Goal: Task Accomplishment & Management: Complete application form

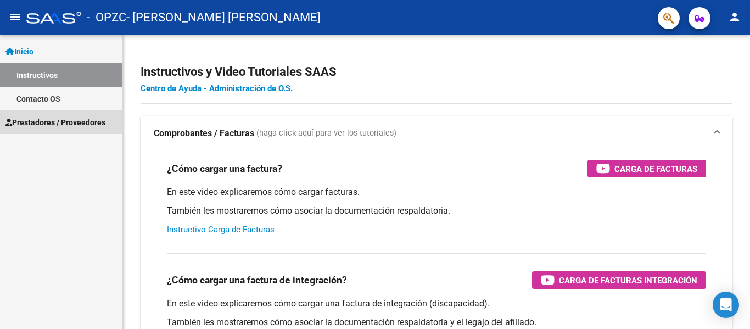
click at [29, 119] on span "Prestadores / Proveedores" at bounding box center [55, 122] width 100 height 12
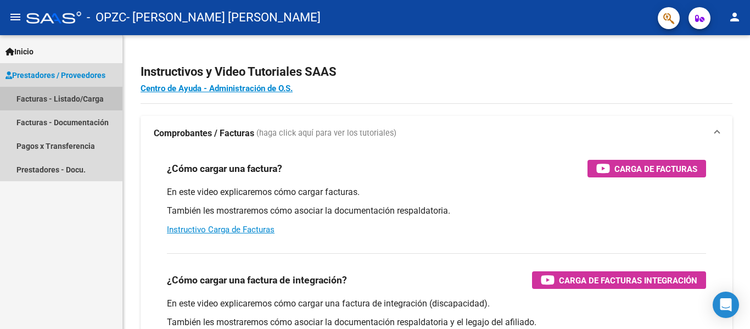
click at [41, 99] on link "Facturas - Listado/Carga" at bounding box center [61, 99] width 122 height 24
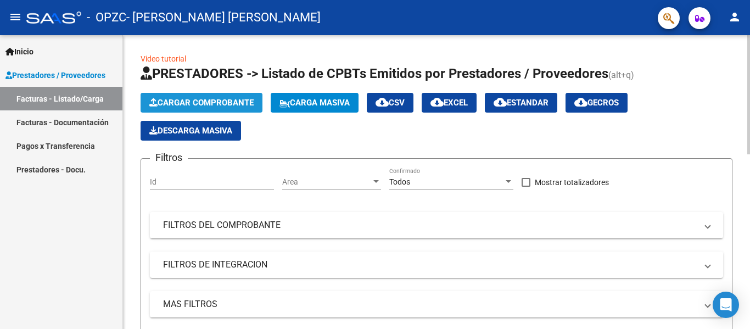
click at [209, 103] on span "Cargar Comprobante" at bounding box center [201, 103] width 104 height 10
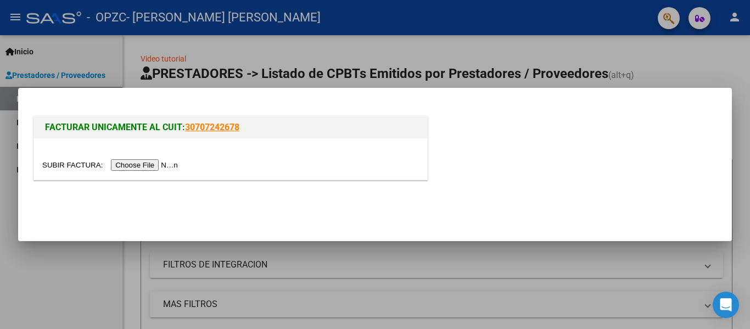
click at [152, 167] on input "file" at bounding box center [111, 165] width 139 height 12
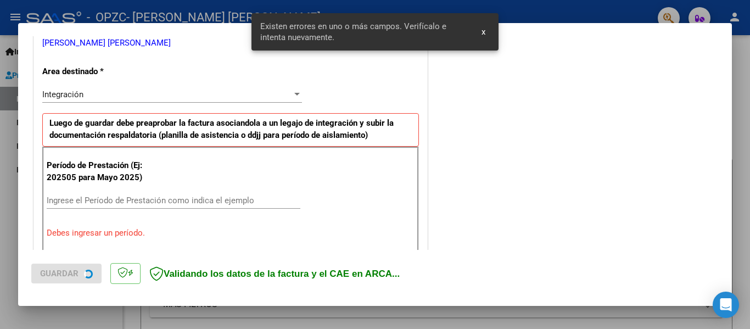
scroll to position [255, 0]
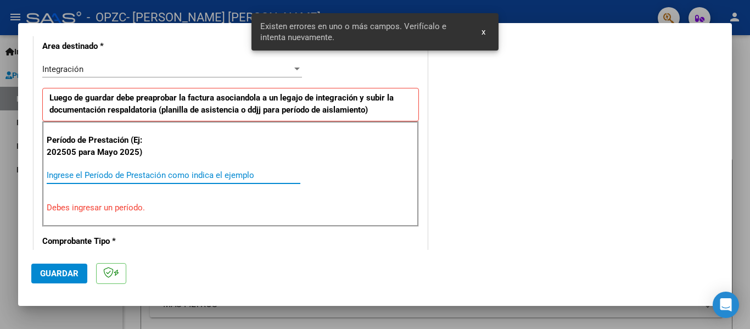
click at [163, 174] on input "Ingrese el Período de Prestación como indica el ejemplo" at bounding box center [174, 175] width 254 height 10
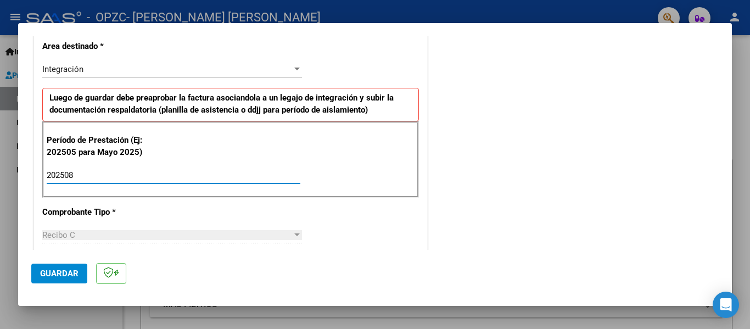
type input "202508"
click at [76, 274] on span "Guardar" at bounding box center [59, 273] width 38 height 10
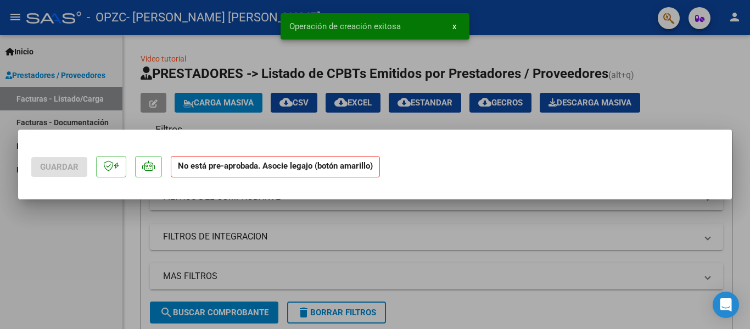
scroll to position [0, 0]
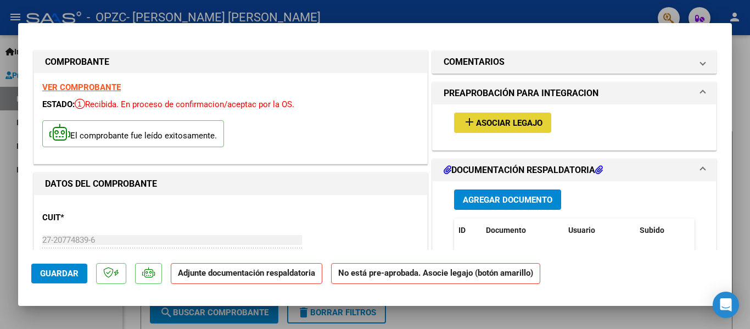
click at [474, 117] on span "add Asociar Legajo" at bounding box center [503, 122] width 80 height 10
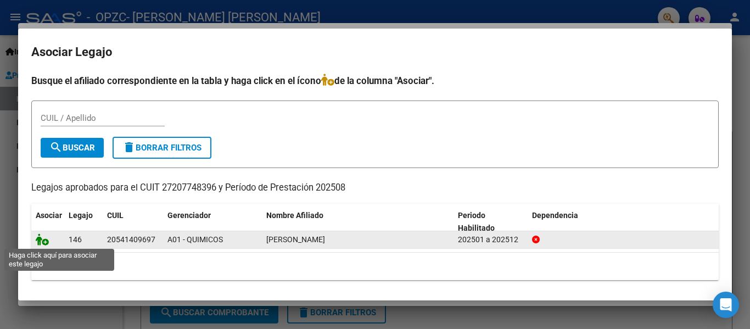
click at [43, 239] on icon at bounding box center [42, 239] width 13 height 12
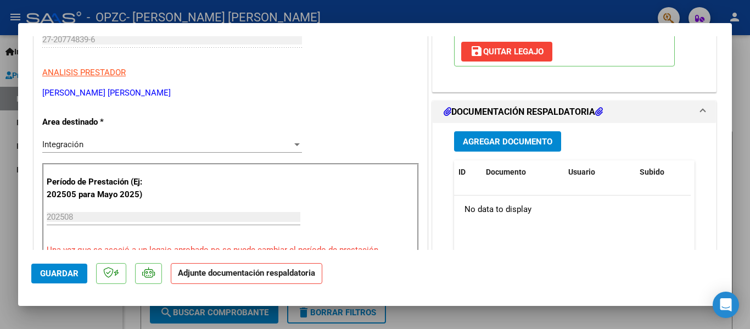
scroll to position [206, 0]
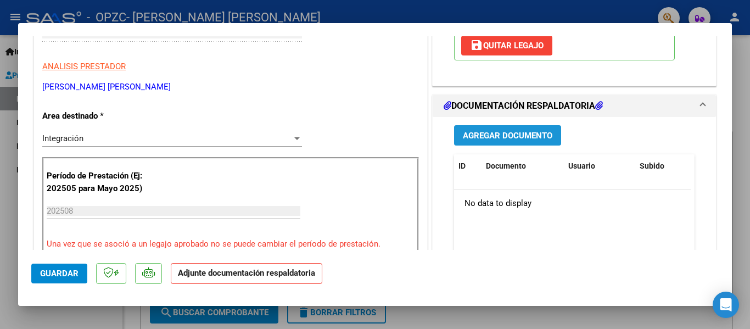
click at [489, 138] on span "Agregar Documento" at bounding box center [507, 136] width 89 height 10
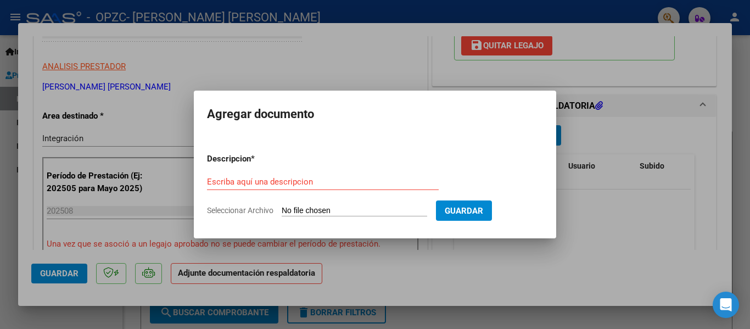
click at [331, 206] on input "Seleccionar Archivo" at bounding box center [354, 211] width 145 height 10
type input "C:\fakepath\Asistencia 8-25, [PERSON_NAME], .pdf"
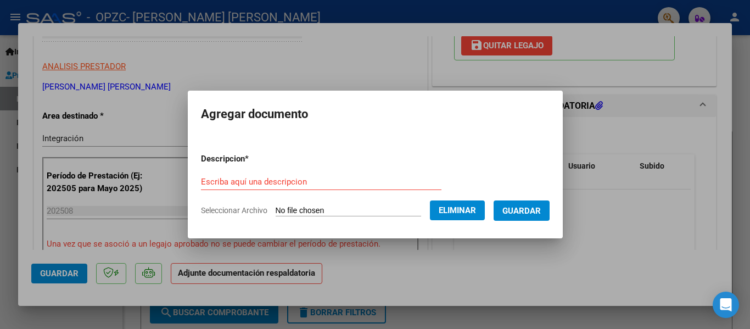
click at [251, 175] on div "Escriba aquí una descripcion" at bounding box center [321, 181] width 240 height 16
click at [229, 178] on input "Asistencia [PERSON_NAME]" at bounding box center [321, 182] width 240 height 10
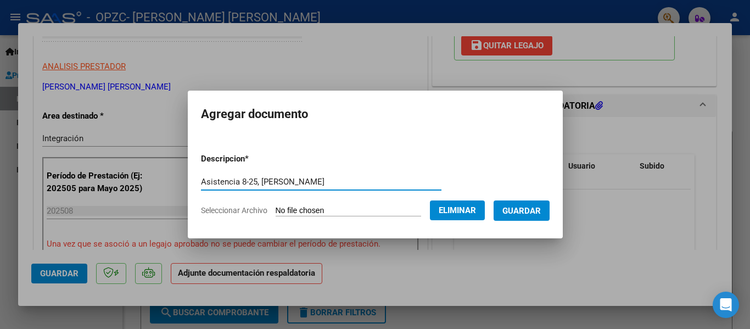
type input "Asistencia 8-25, [PERSON_NAME]"
click at [534, 214] on span "Guardar" at bounding box center [521, 211] width 38 height 10
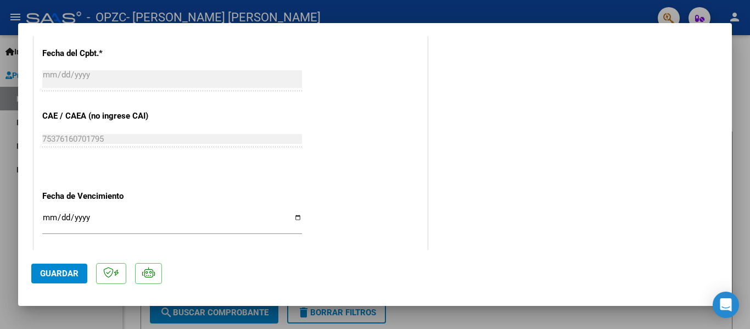
scroll to position [769, 0]
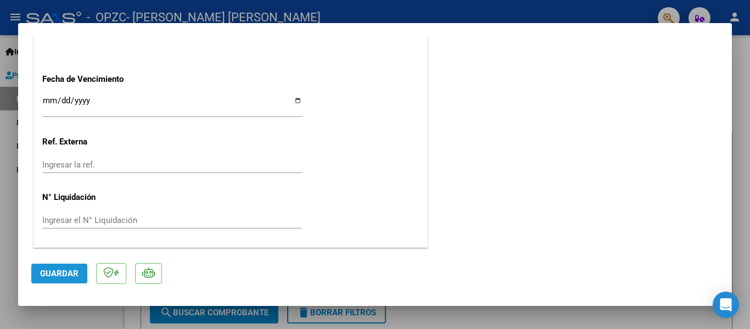
click at [60, 270] on span "Guardar" at bounding box center [59, 273] width 38 height 10
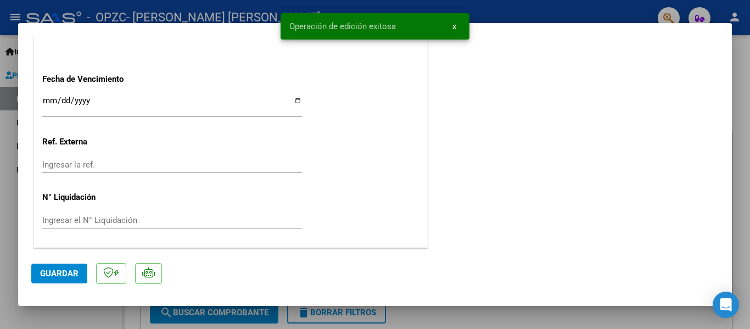
scroll to position [747, 0]
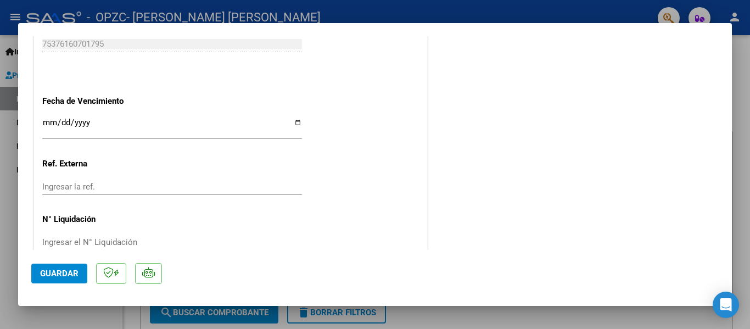
click at [0, 181] on div at bounding box center [375, 164] width 750 height 329
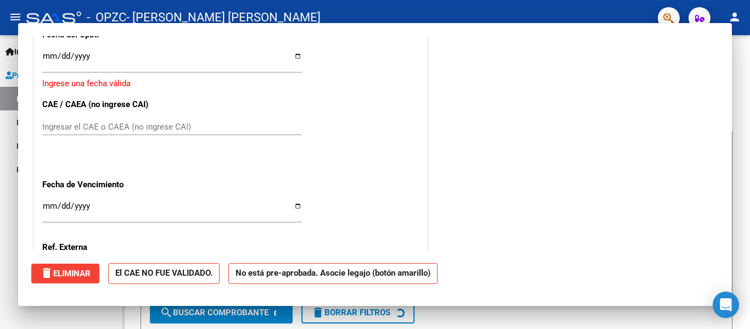
scroll to position [0, 0]
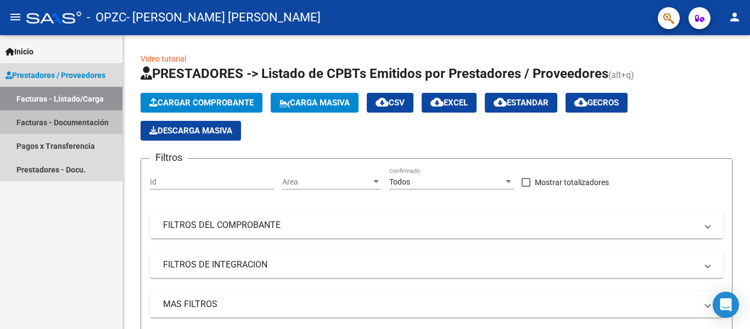
click at [69, 122] on link "Facturas - Documentación" at bounding box center [61, 122] width 122 height 24
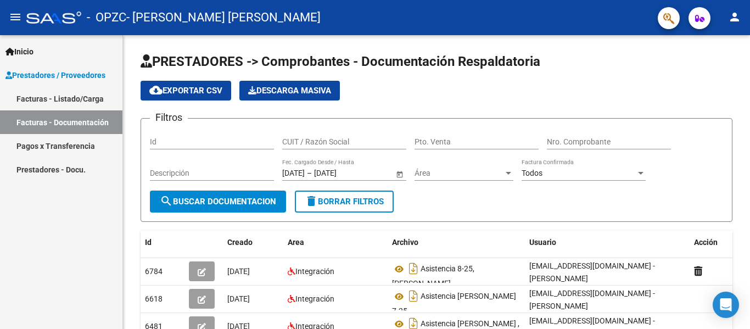
click at [59, 145] on link "Pagos x Transferencia" at bounding box center [61, 146] width 122 height 24
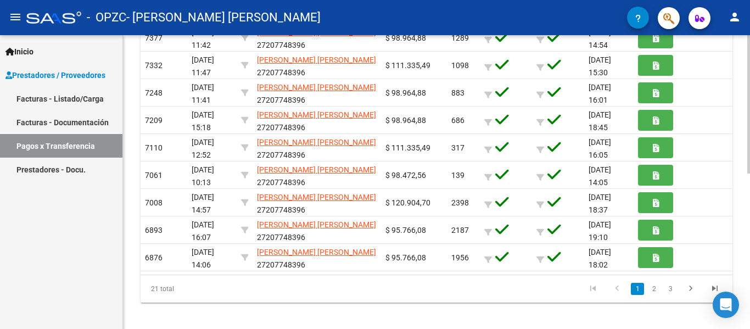
scroll to position [329, 0]
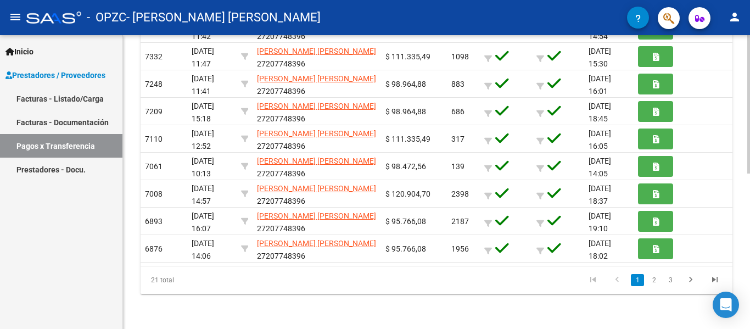
click at [741, 243] on div "PRESTADORES -> Pagos por Transferencia (alt+p) cloud_download Exportar CSV Impo…" at bounding box center [438, 17] width 630 height 623
drag, startPoint x: 741, startPoint y: 243, endPoint x: 740, endPoint y: 228, distance: 14.8
click at [740, 228] on div "PRESTADORES -> Pagos por Transferencia (alt+p) cloud_download Exportar CSV Impo…" at bounding box center [436, 17] width 627 height 623
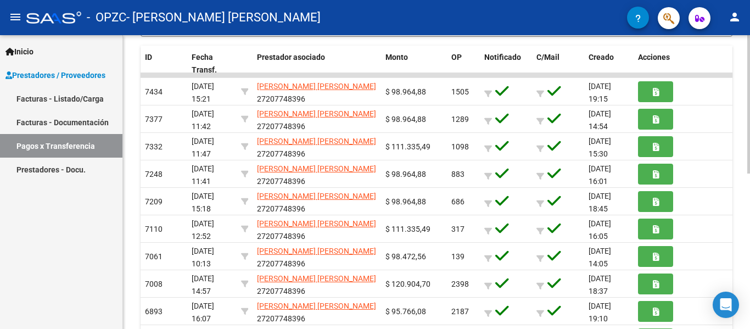
scroll to position [237, 0]
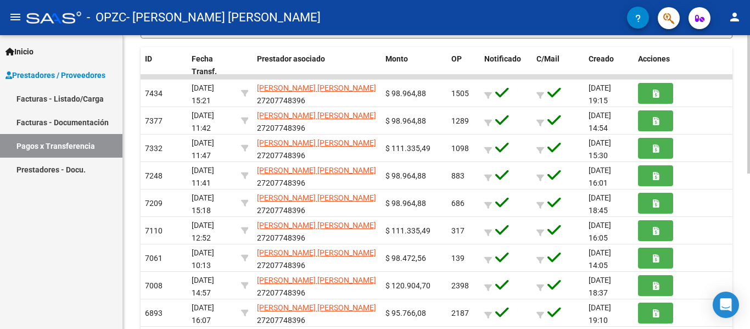
click at [741, 220] on div "PRESTADORES -> Pagos por Transferencia (alt+p) cloud_download Exportar CSV Impo…" at bounding box center [438, 109] width 630 height 623
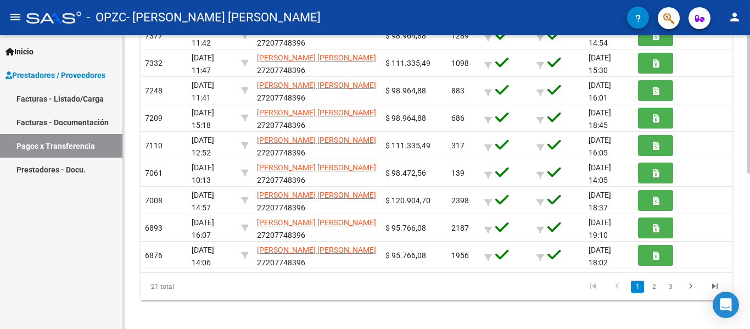
scroll to position [329, 0]
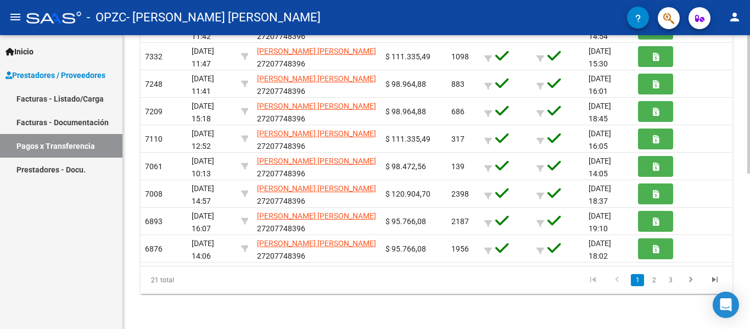
click at [741, 301] on div at bounding box center [748, 259] width 3 height 138
click at [691, 278] on icon "go to next page" at bounding box center [690, 280] width 14 height 13
click at [741, 256] on div "PRESTADORES -> Pagos por Transferencia (alt+p) cloud_download Exportar CSV Impo…" at bounding box center [438, 17] width 630 height 623
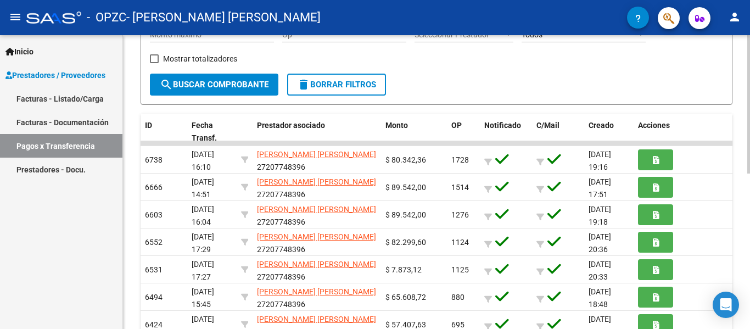
scroll to position [170, 0]
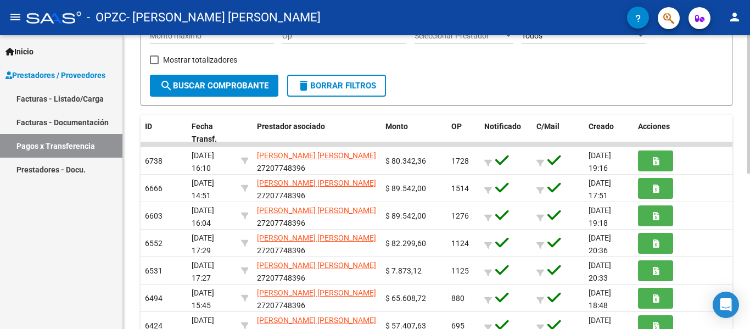
click at [741, 182] on div "PRESTADORES -> Pagos por Transferencia (alt+p) cloud_download Exportar CSV Impo…" at bounding box center [438, 176] width 630 height 623
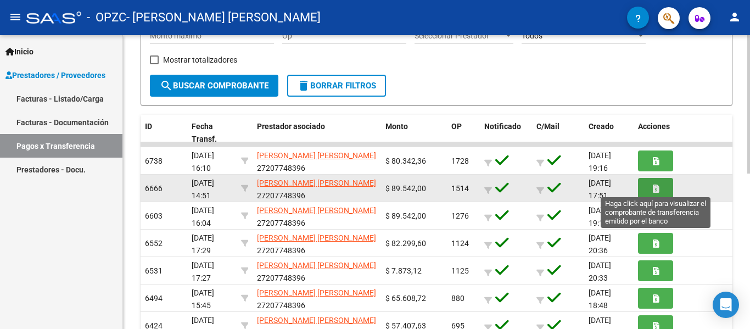
click at [657, 192] on icon "button" at bounding box center [656, 188] width 6 height 8
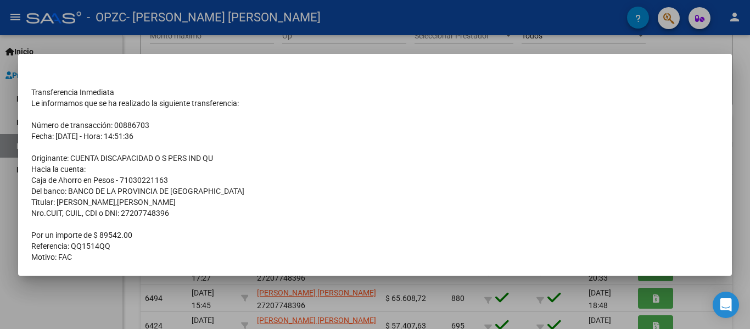
click at [709, 42] on div at bounding box center [375, 164] width 750 height 329
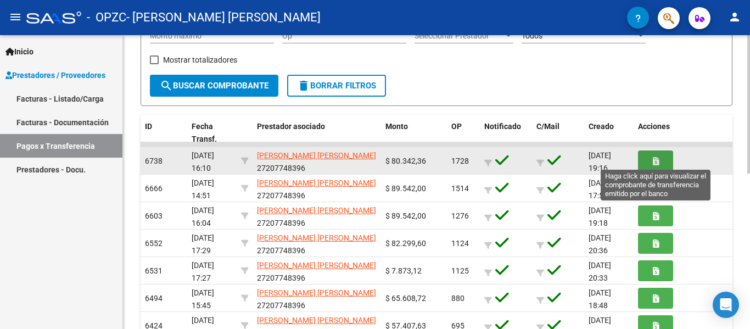
click at [657, 157] on icon "button" at bounding box center [656, 161] width 6 height 8
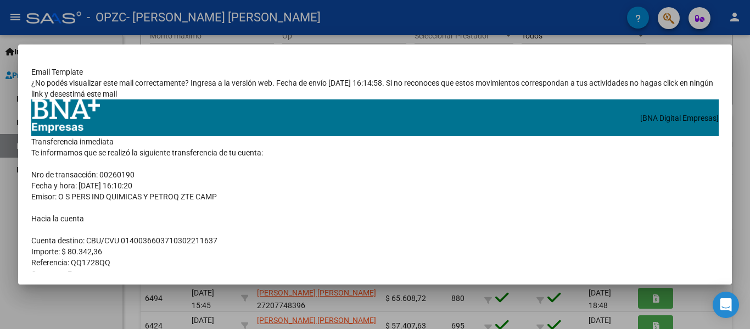
scroll to position [105, 0]
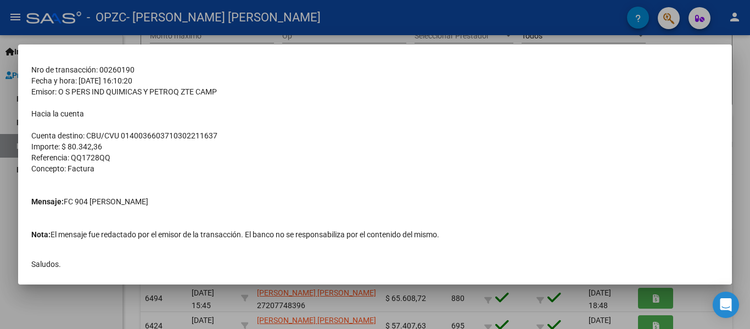
click at [701, 300] on div at bounding box center [375, 164] width 750 height 329
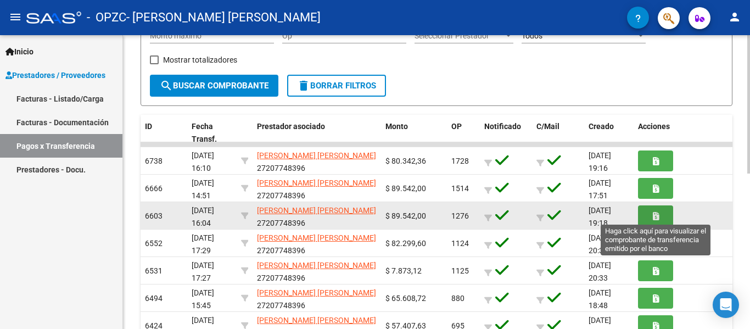
click at [655, 212] on icon "button" at bounding box center [656, 216] width 6 height 8
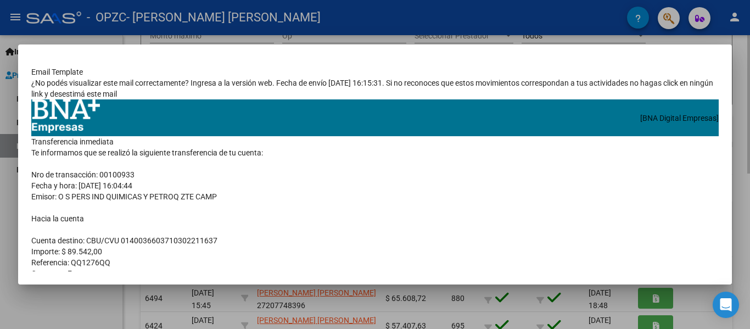
scroll to position [209, 0]
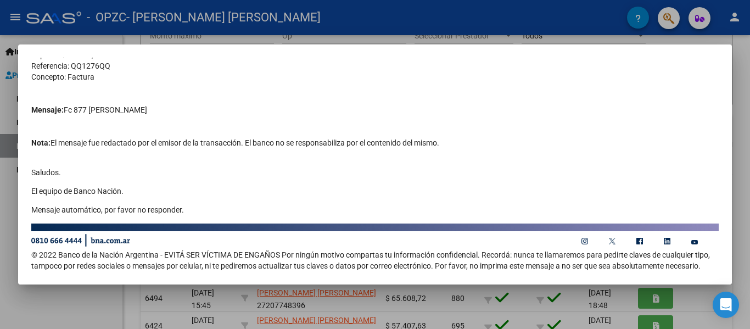
click at [741, 60] on div at bounding box center [375, 164] width 750 height 329
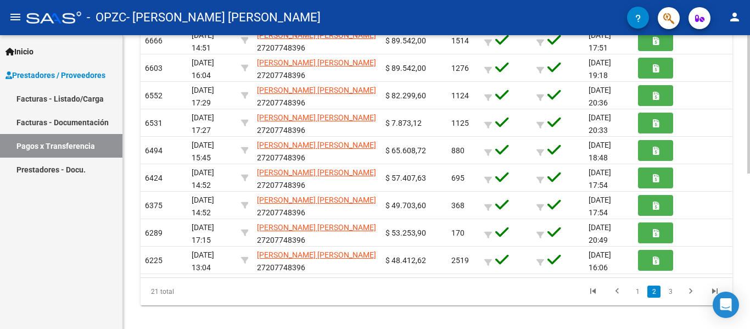
scroll to position [329, 0]
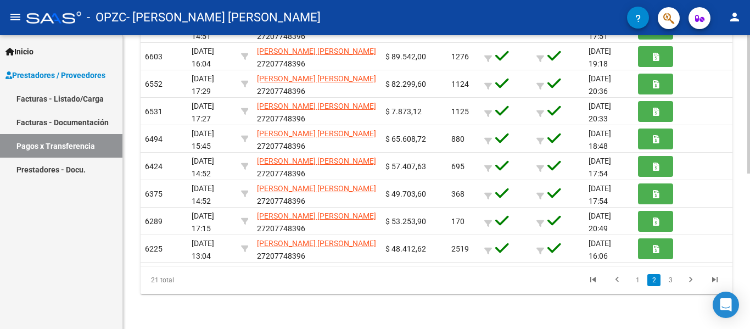
click at [741, 286] on div at bounding box center [748, 259] width 3 height 138
click at [636, 285] on link "1" at bounding box center [637, 280] width 13 height 12
drag, startPoint x: 742, startPoint y: 119, endPoint x: 744, endPoint y: 102, distance: 17.7
click at [741, 102] on div "PRESTADORES -> Pagos por Transferencia (alt+p) cloud_download Exportar CSV Impo…" at bounding box center [436, 17] width 627 height 623
click at [669, 281] on link "3" at bounding box center [670, 280] width 13 height 12
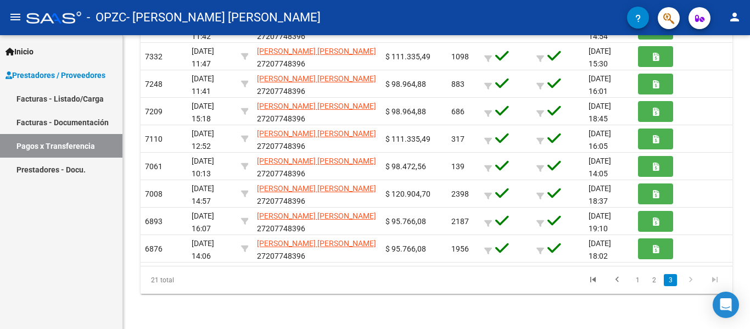
scroll to position [82, 0]
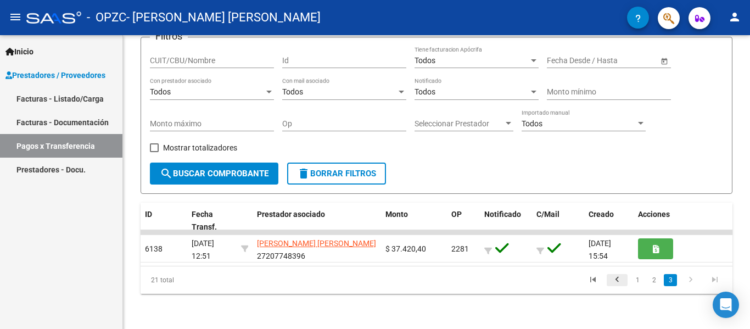
click at [618, 281] on icon "go to previous page" at bounding box center [617, 280] width 14 height 13
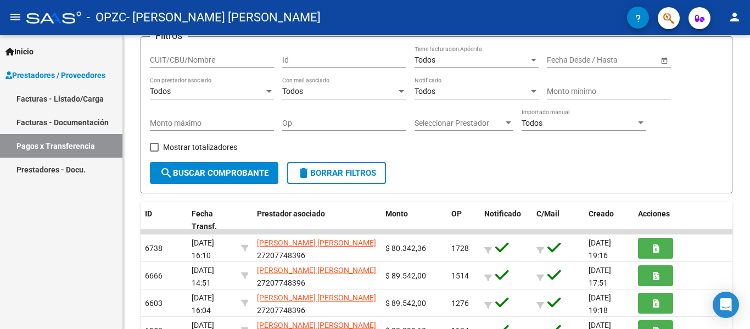
click at [618, 281] on div "[DATE] 17:51" at bounding box center [609, 275] width 41 height 23
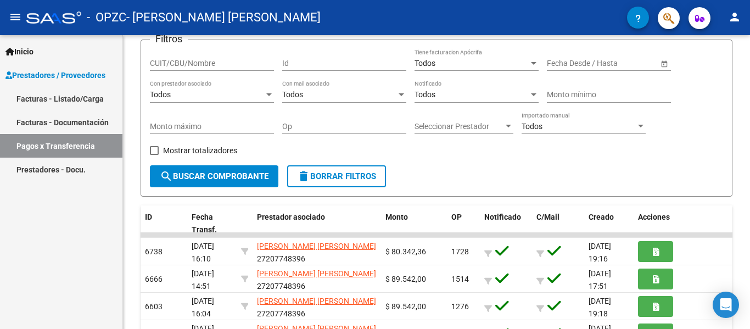
scroll to position [72, 0]
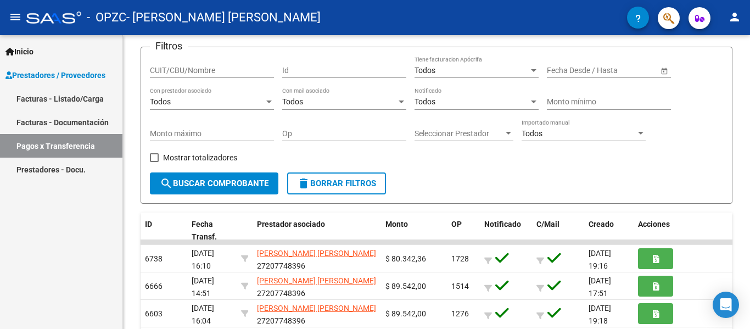
click at [738, 81] on div "PRESTADORES -> Pagos por Transferencia (alt+p) cloud_download Exportar CSV Impo…" at bounding box center [438, 274] width 630 height 623
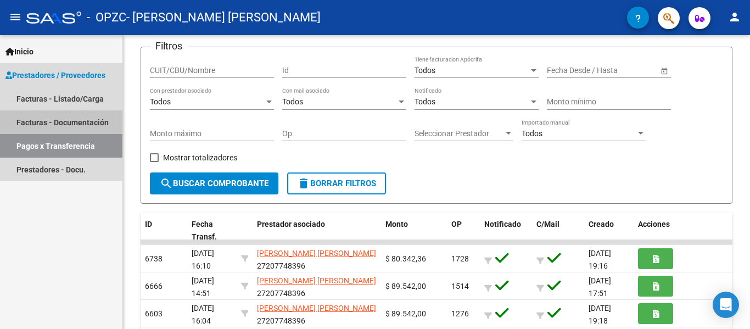
click at [89, 120] on link "Facturas - Documentación" at bounding box center [61, 122] width 122 height 24
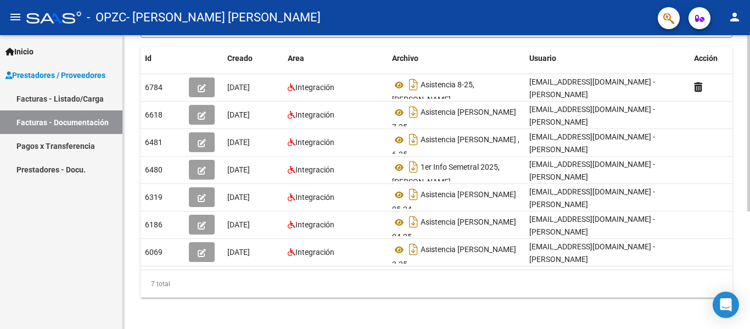
scroll to position [197, 0]
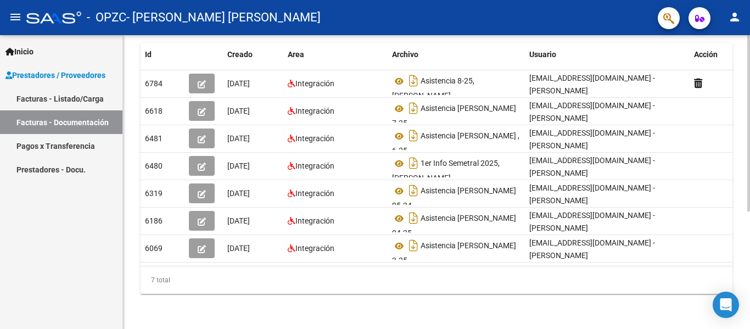
click at [741, 282] on div at bounding box center [748, 241] width 3 height 176
click at [729, 266] on div "7 total" at bounding box center [437, 279] width 592 height 27
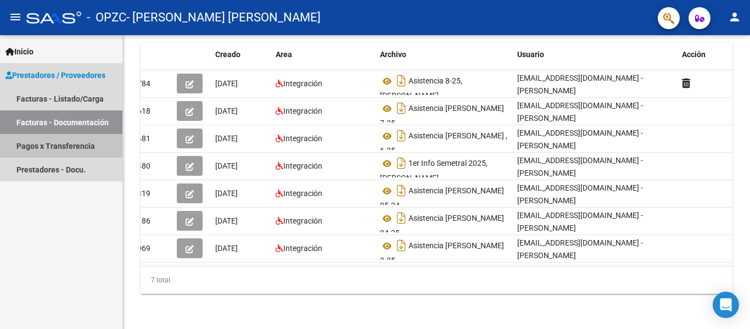
click at [31, 145] on link "Pagos x Transferencia" at bounding box center [61, 146] width 122 height 24
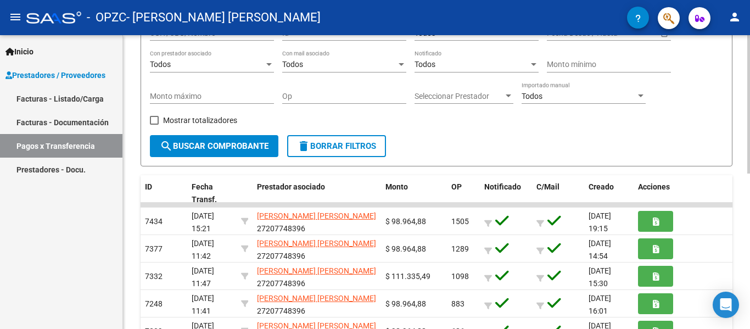
scroll to position [131, 0]
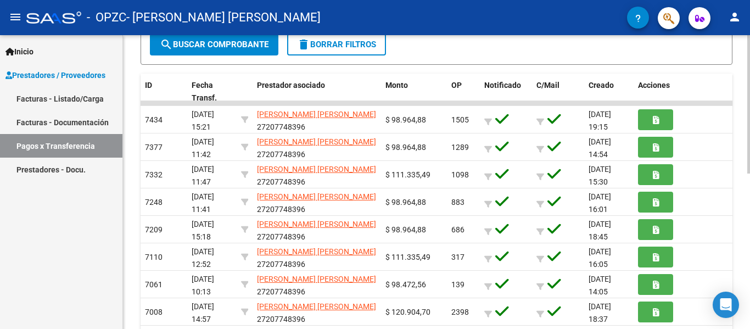
click at [741, 215] on div at bounding box center [748, 204] width 3 height 138
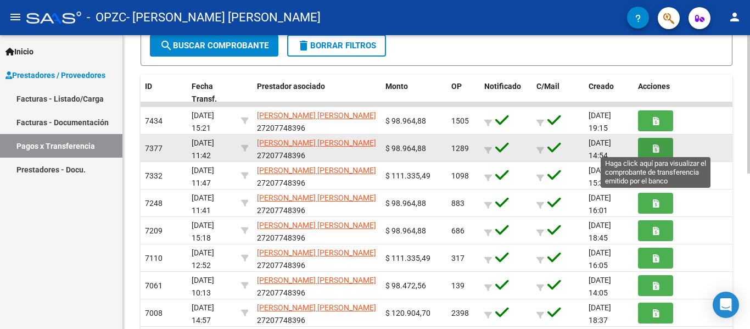
click at [654, 148] on icon "button" at bounding box center [656, 148] width 6 height 8
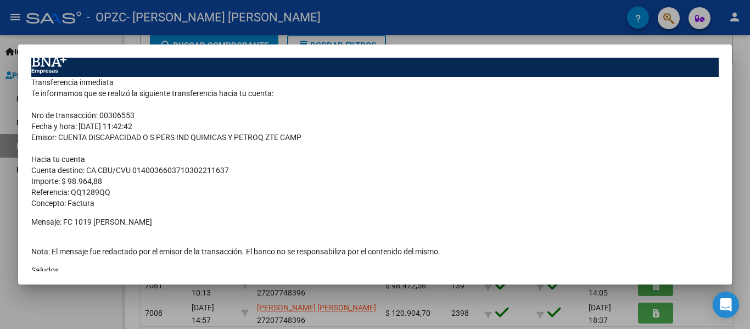
scroll to position [0, 0]
